Goal: Transaction & Acquisition: Obtain resource

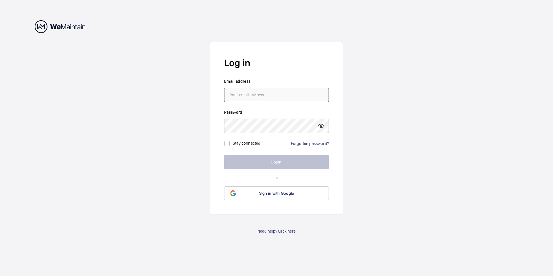
type input "[EMAIL_ADDRESS][DOMAIN_NAME]"
drag, startPoint x: 35, startPoint y: 123, endPoint x: 83, endPoint y: 113, distance: 49.0
click at [36, 124] on wm-front-auth-container "Log in Email address [EMAIL_ADDRESS][DOMAIN_NAME] Password Stay connected Forgo…" at bounding box center [276, 138] width 553 height 276
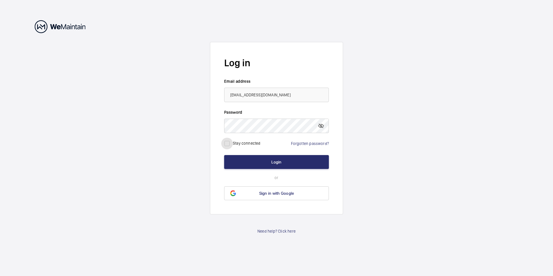
click at [231, 143] on input "checkbox" at bounding box center [227, 144] width 12 height 12
checkbox input "true"
drag, startPoint x: 270, startPoint y: 161, endPoint x: 275, endPoint y: 160, distance: 5.0
click at [272, 160] on button "Login" at bounding box center [276, 162] width 105 height 14
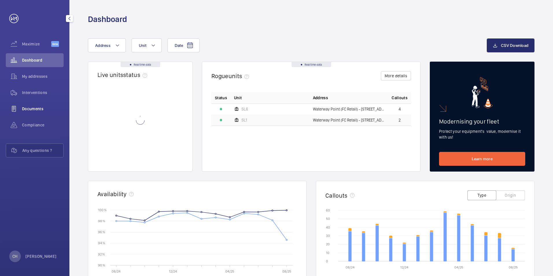
click at [30, 110] on span "Documents" at bounding box center [43, 109] width 42 height 6
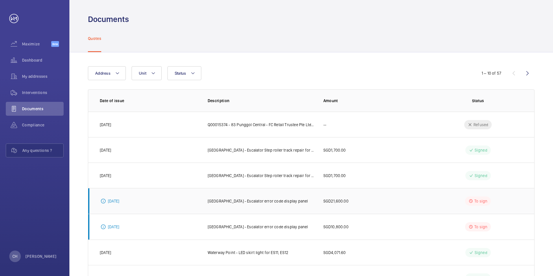
click at [287, 207] on td "[GEOGRAPHIC_DATA] - Escalator error code display panel" at bounding box center [257, 201] width 116 height 26
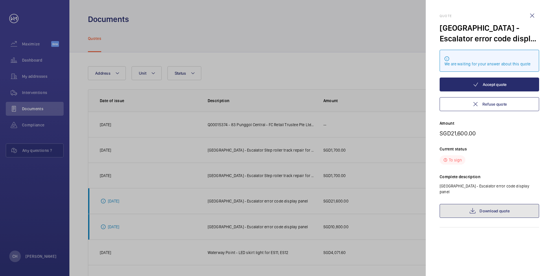
click at [473, 207] on mat-icon at bounding box center [472, 210] width 7 height 7
